Goal: Share content: Share content

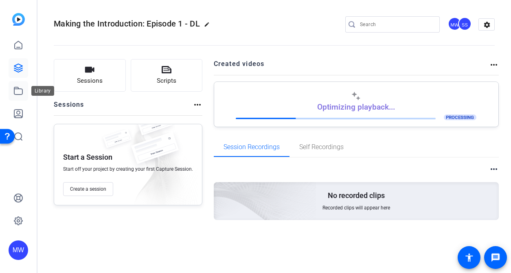
click at [18, 90] on icon at bounding box center [18, 91] width 10 height 10
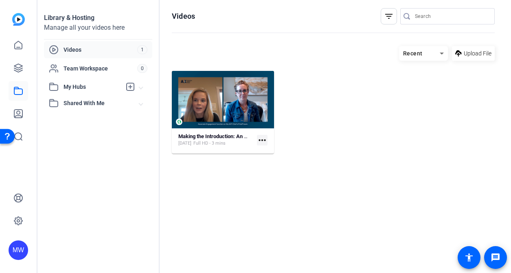
click at [263, 140] on mat-icon "more_horiz" at bounding box center [262, 140] width 11 height 11
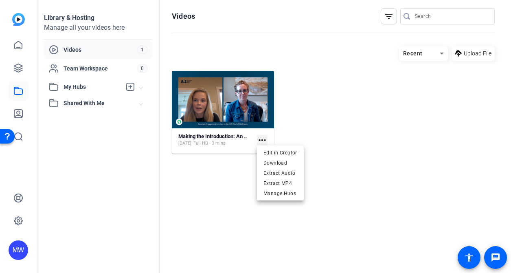
click at [211, 134] on div at bounding box center [255, 136] width 511 height 273
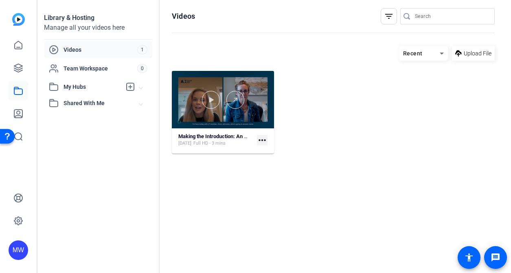
click at [192, 82] on div at bounding box center [223, 99] width 102 height 57
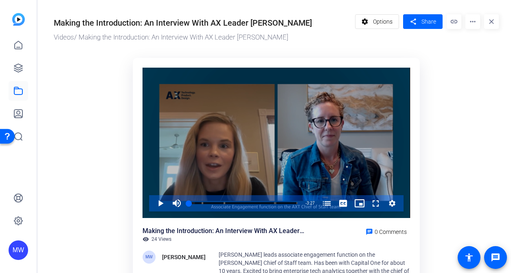
click at [148, 185] on div "Video Player" at bounding box center [277, 143] width 268 height 150
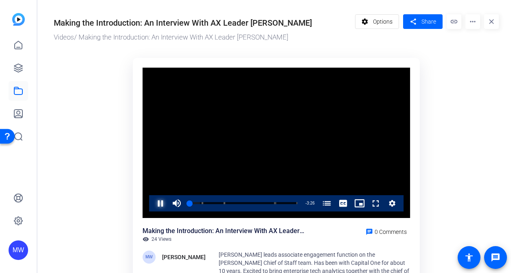
click at [152, 206] on span "Video Player" at bounding box center [152, 203] width 0 height 16
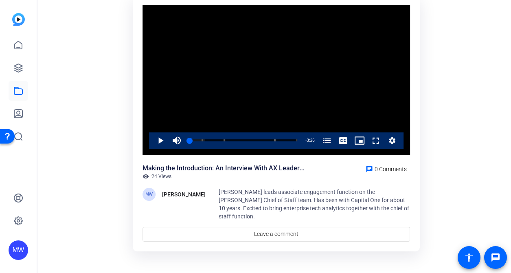
click at [236, 203] on div "Ann Johnston leads associate engagement function on the AXT Chief of Staff team…" at bounding box center [315, 204] width 192 height 33
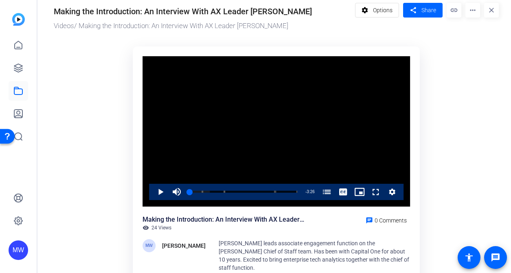
scroll to position [0, 0]
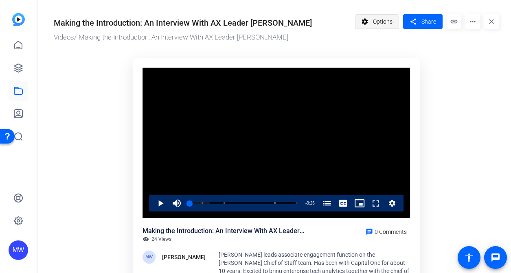
click at [384, 17] on span "Options" at bounding box center [383, 21] width 20 height 15
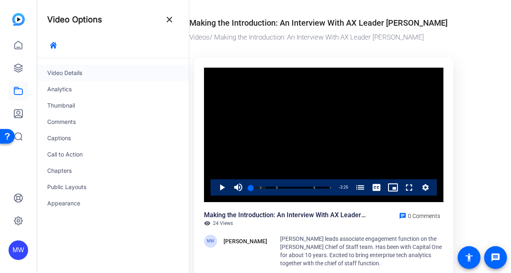
click at [64, 74] on div "Video Details" at bounding box center [113, 73] width 152 height 16
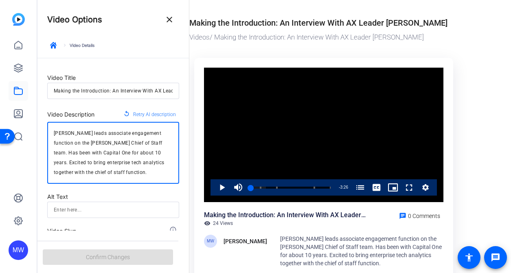
click at [83, 158] on textarea "Ann Johnston leads associate engagement function on the AXT Chief of Staff team…" at bounding box center [113, 152] width 119 height 49
click at [54, 133] on textarea "Ann Johnston leads associate engagement function on the AXT Chief of Staff team…" at bounding box center [113, 152] width 119 height 49
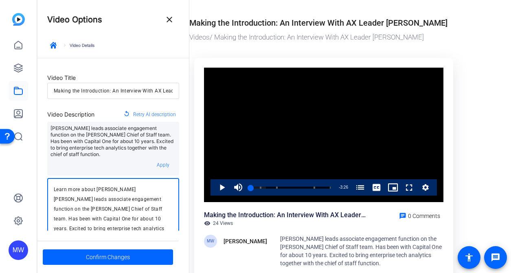
scroll to position [0, 0]
click at [149, 184] on textarea "Learn more about AXT VP Anne Johnston leads associate engagement function on th…" at bounding box center [113, 208] width 119 height 49
click at [67, 192] on textarea "Learn more about AXT VP Anne Johnston, who leads associate engagement function …" at bounding box center [113, 208] width 119 height 49
click at [78, 192] on textarea "Learn more about AXT VP Anne Johnston, who leads associate engagement function …" at bounding box center [113, 213] width 119 height 59
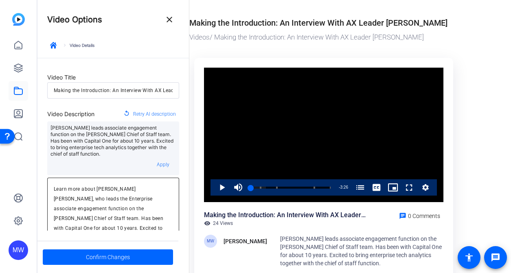
click at [70, 192] on textarea "Learn more about AXT VP Anne Johnston, who leads the Enterprise associate engag…" at bounding box center [113, 213] width 119 height 59
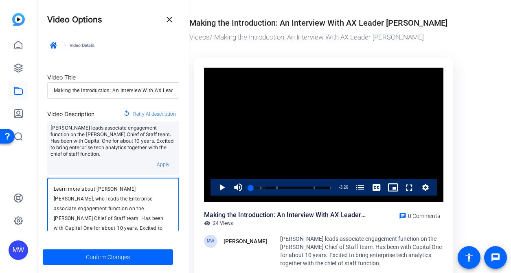
click at [70, 192] on textarea "Learn more about AXT VP Anne Johnston, who leads the Enterprise associate engag…" at bounding box center [113, 213] width 119 height 59
click at [117, 193] on textarea "Learn more about AXT VP Anne Johnston, who leads as the Tech SLT Enterprise ass…" at bounding box center [113, 214] width 119 height 59
click at [84, 192] on textarea "Learn more about AXT VP Anne Johnston, who leads as the Tech SLT associate enga…" at bounding box center [113, 214] width 119 height 59
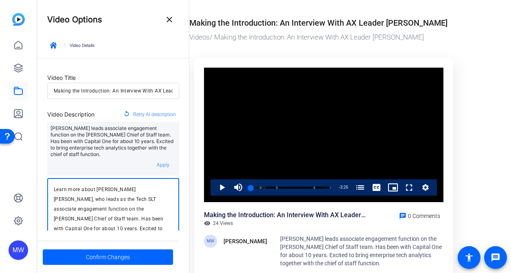
paste textarea "Enterprise"
click at [138, 193] on textarea "Learn more about AXT VP Anne Johnston, who leads as the Enterprise Tech SLT ass…" at bounding box center [113, 214] width 119 height 59
click at [126, 192] on textarea "Learn more about AXT VP Anne Johnston, who leads as the Enterprise Tech SLT Chi…" at bounding box center [113, 214] width 119 height 59
drag, startPoint x: 152, startPoint y: 191, endPoint x: 165, endPoint y: 194, distance: 14.1
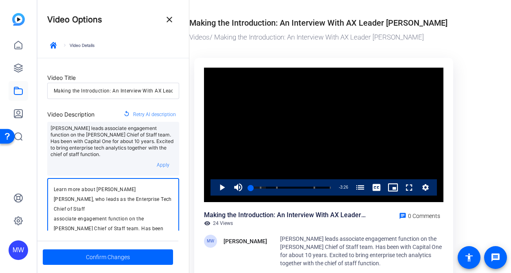
click at [153, 191] on textarea "Learn more about AXT VP Anne Johnston, who leads as the Enterprise Tech Chief o…" at bounding box center [113, 214] width 119 height 59
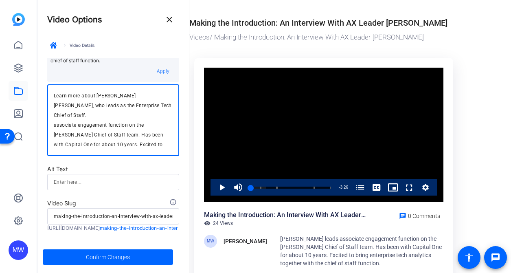
scroll to position [115, 0]
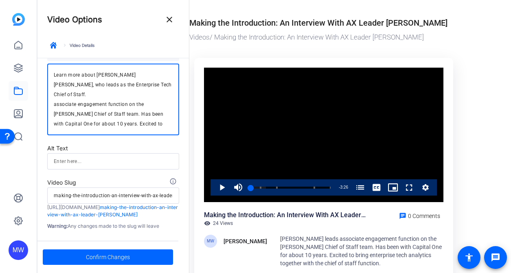
drag, startPoint x: 53, startPoint y: 202, endPoint x: 157, endPoint y: 118, distance: 133.0
click at [157, 118] on textarea "Learn more about AXT VP Anne Johnston, who leads as the Enterprise Tech Chief o…" at bounding box center [113, 99] width 119 height 59
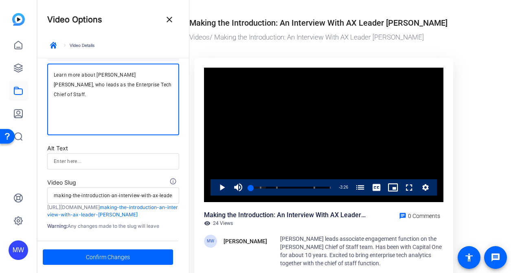
scroll to position [85, 0]
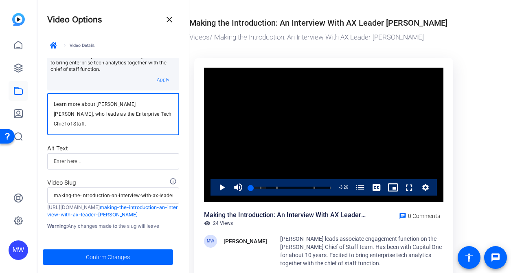
type textarea "Learn more about AXT VP Anne Johnston, who leads as the Enterprise Tech Chief o…"
click at [88, 157] on input at bounding box center [113, 161] width 119 height 10
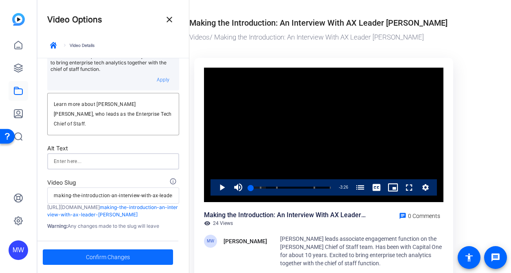
click at [97, 258] on span "Confirm Changes" at bounding box center [108, 256] width 44 height 15
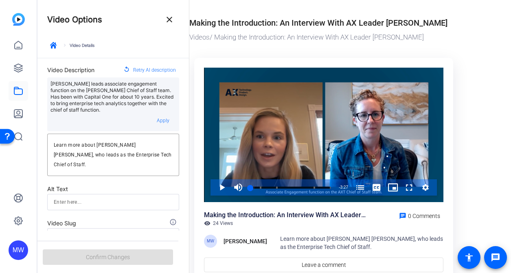
scroll to position [0, 0]
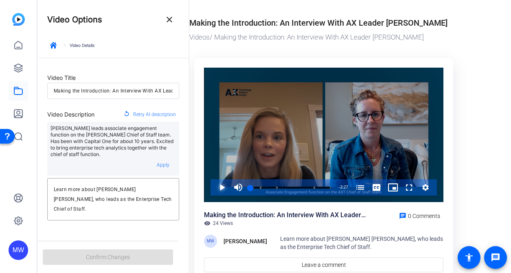
click at [214, 188] on span "Video Player" at bounding box center [214, 187] width 0 height 16
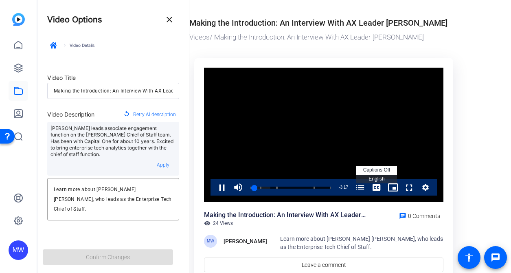
click at [378, 180] on span "English Captions" at bounding box center [377, 179] width 16 height 6
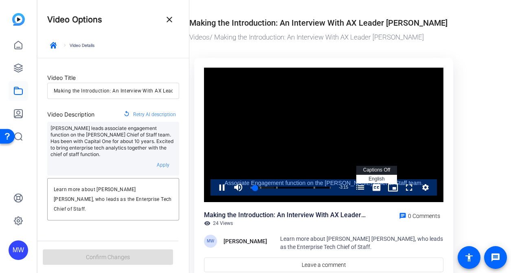
click at [381, 187] on span "Video Player" at bounding box center [377, 187] width 16 height 16
click at [382, 170] on span "captions off" at bounding box center [376, 170] width 27 height 6
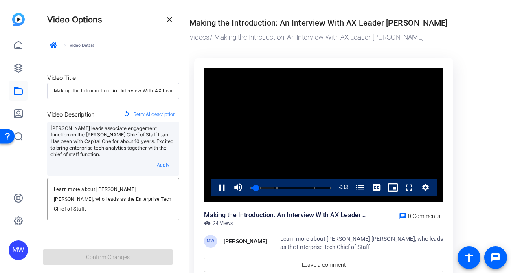
click at [469, 162] on or-hosting-video-details "Making the Introduction: An Interview With AX Leader Anne Johnston Videos / Mak…" at bounding box center [348, 147] width 318 height 295
click at [170, 20] on mat-icon "close" at bounding box center [170, 20] width 10 height 10
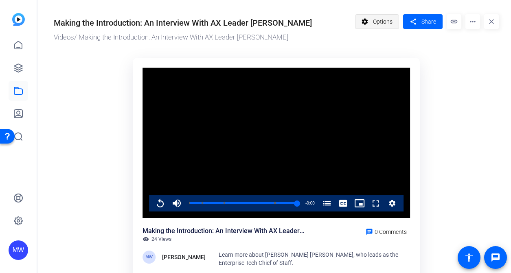
click at [380, 24] on span "Options" at bounding box center [383, 21] width 20 height 15
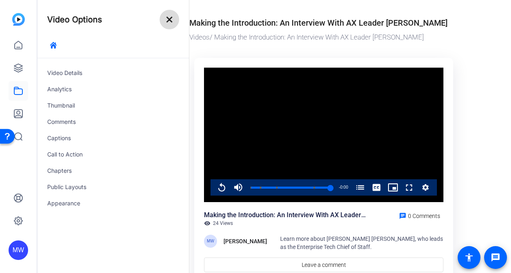
click at [169, 20] on mat-icon "close" at bounding box center [170, 20] width 10 height 10
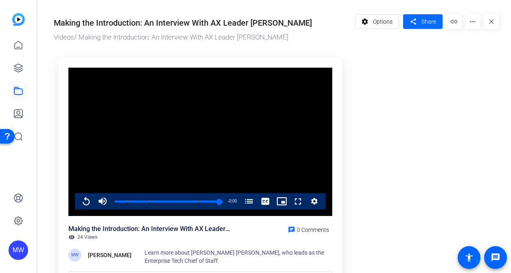
click at [430, 22] on span "Share" at bounding box center [429, 22] width 15 height 9
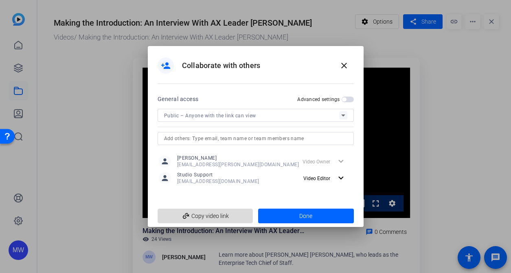
click at [215, 218] on span "add_link Copy video link" at bounding box center [205, 215] width 83 height 15
